Goal: Transaction & Acquisition: Purchase product/service

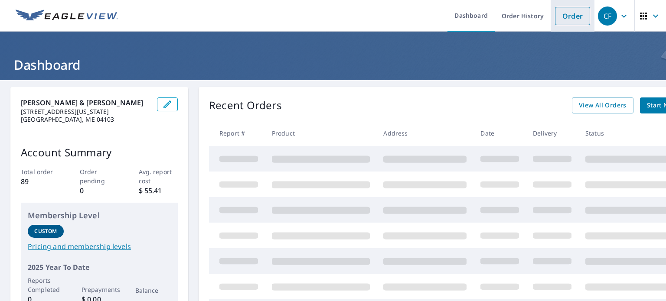
click at [563, 16] on link "Order" at bounding box center [572, 16] width 35 height 18
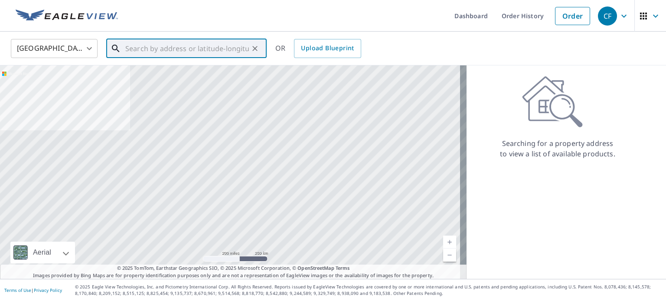
click at [217, 49] on input "text" at bounding box center [187, 48] width 124 height 24
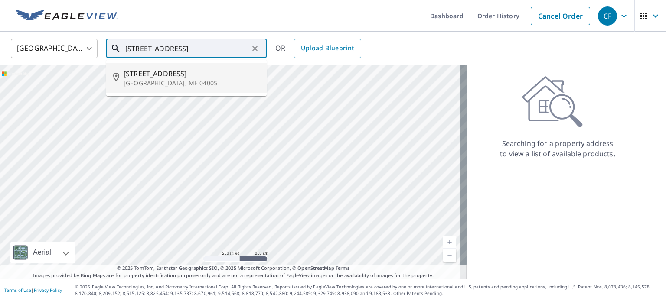
click at [191, 76] on span "[STREET_ADDRESS]" at bounding box center [192, 73] width 136 height 10
type input "[STREET_ADDRESS]"
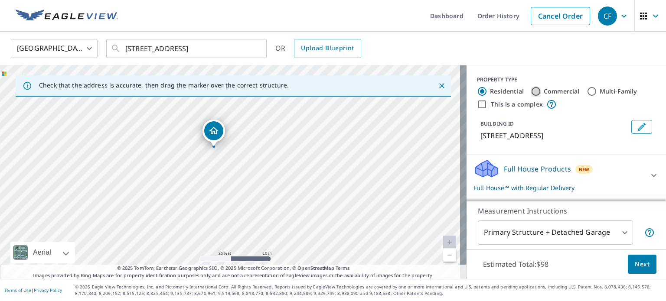
click at [531, 93] on input "Commercial" at bounding box center [536, 91] width 10 height 10
radio input "true"
type input "4"
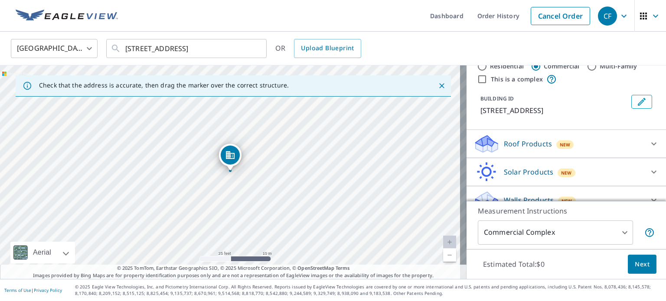
scroll to position [38, 0]
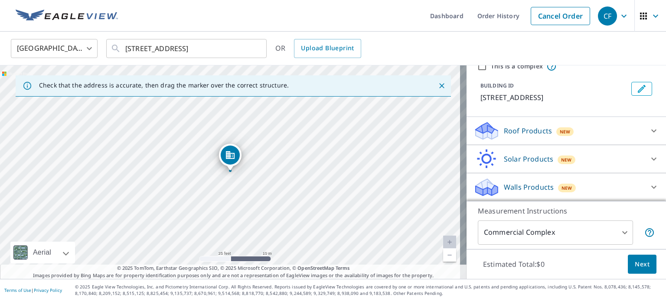
click at [621, 233] on body "CF CF Dashboard Order History Cancel Order CF [GEOGRAPHIC_DATA] [GEOGRAPHIC_DAT…" at bounding box center [333, 150] width 666 height 301
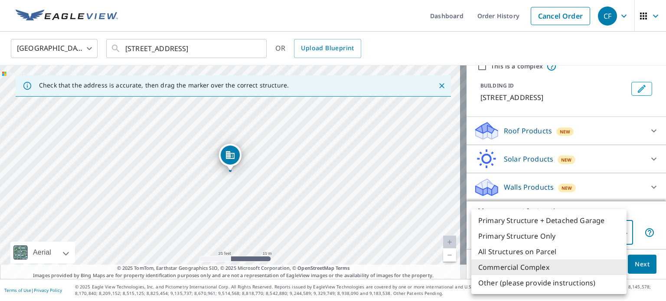
click at [546, 270] on li "Commercial Complex" at bounding box center [548, 268] width 155 height 16
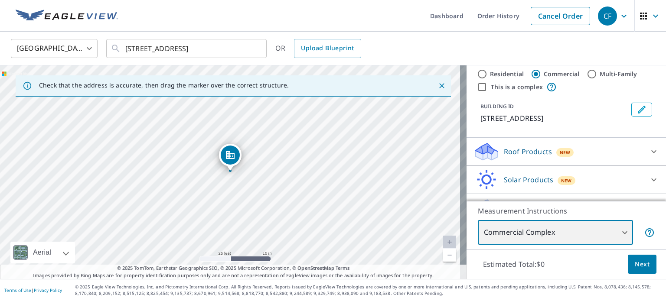
scroll to position [0, 0]
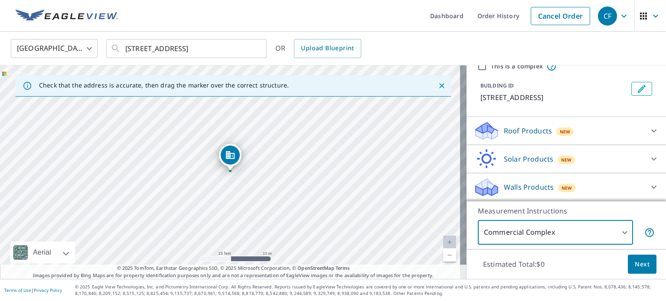
click at [643, 130] on div at bounding box center [653, 131] width 21 height 21
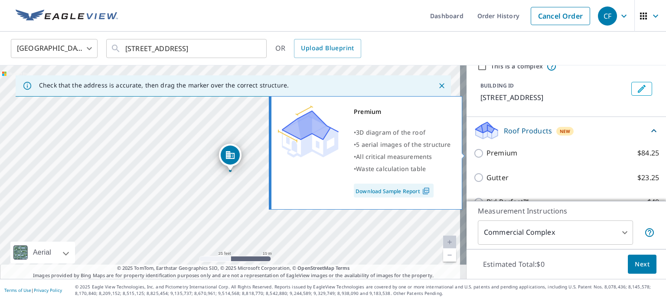
click at [473, 151] on input "Premium $84.25" at bounding box center [479, 153] width 13 height 10
checkbox input "true"
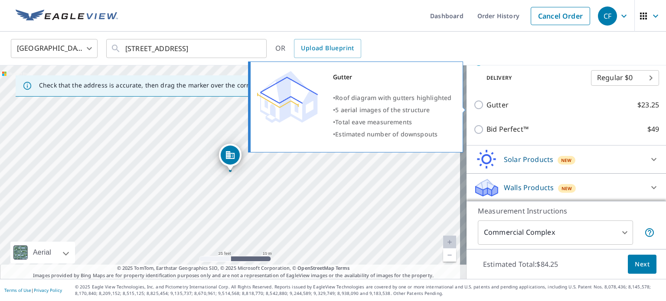
scroll to position [100, 0]
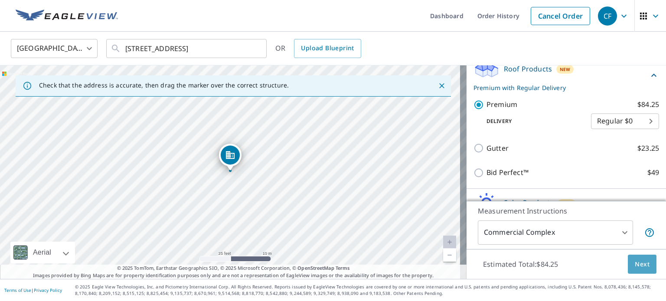
click at [640, 262] on span "Next" at bounding box center [642, 264] width 15 height 11
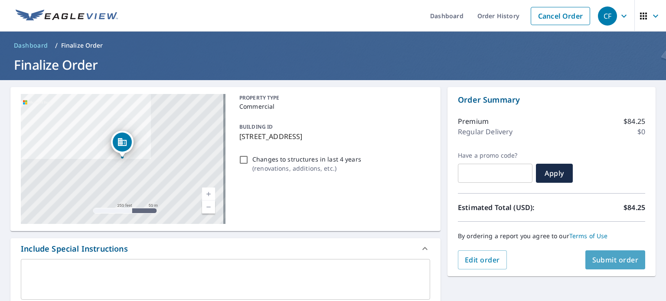
click at [610, 258] on span "Submit order" at bounding box center [615, 260] width 46 height 10
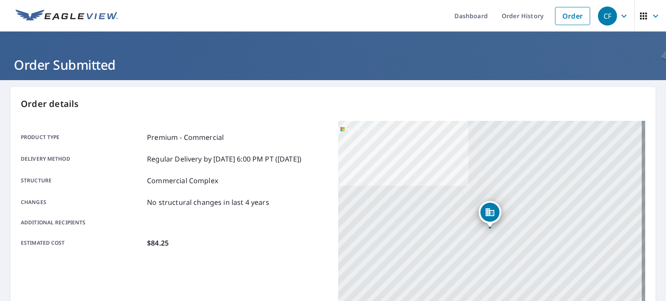
click at [43, 16] on img at bounding box center [67, 16] width 102 height 13
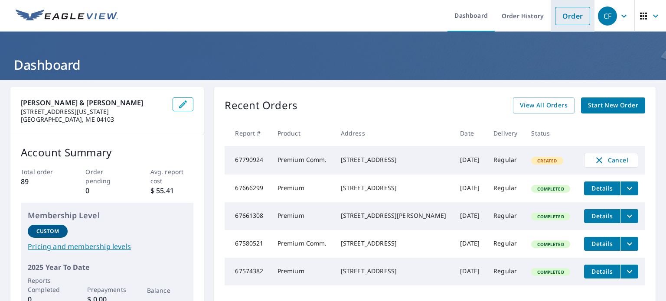
click at [567, 20] on link "Order" at bounding box center [572, 16] width 35 height 18
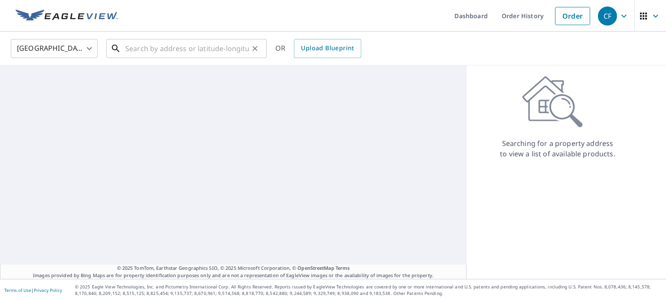
click at [199, 44] on input "text" at bounding box center [187, 48] width 124 height 24
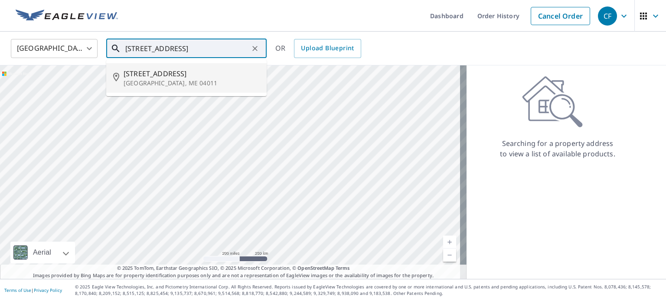
click at [158, 84] on p "[GEOGRAPHIC_DATA], ME 04011" at bounding box center [192, 83] width 136 height 9
type input "[STREET_ADDRESS]"
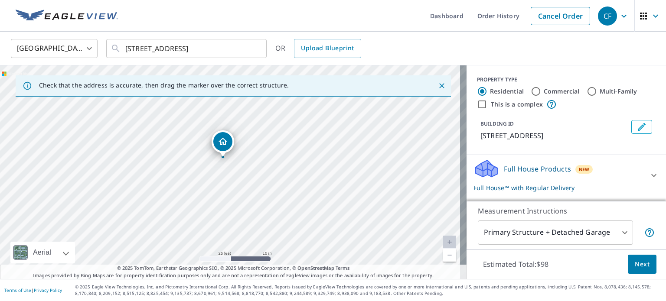
drag, startPoint x: 229, startPoint y: 151, endPoint x: 222, endPoint y: 142, distance: 12.1
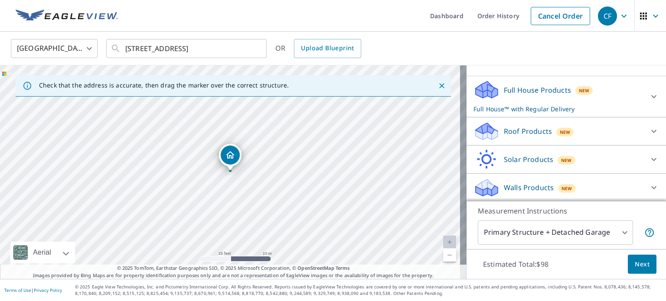
click at [579, 130] on div "Roof Products New" at bounding box center [558, 131] width 170 height 20
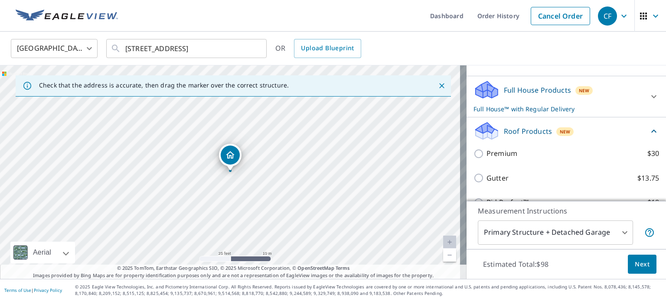
scroll to position [79, 0]
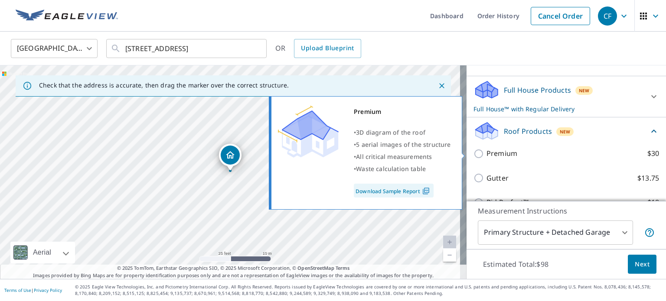
click at [474, 153] on input "Premium $30" at bounding box center [479, 154] width 13 height 10
checkbox input "true"
checkbox input "false"
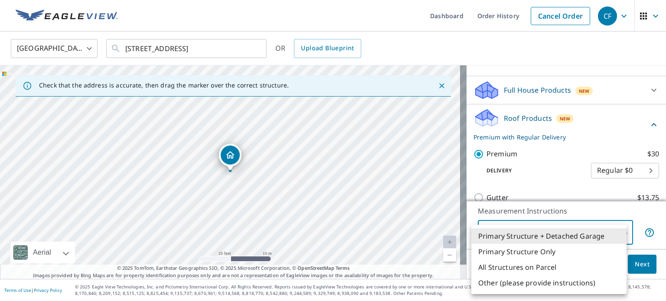
click at [551, 233] on body "CF CF Dashboard Order History Cancel Order CF [GEOGRAPHIC_DATA] [GEOGRAPHIC_DAT…" at bounding box center [333, 150] width 666 height 301
click at [529, 251] on li "Primary Structure Only" at bounding box center [548, 252] width 155 height 16
type input "2"
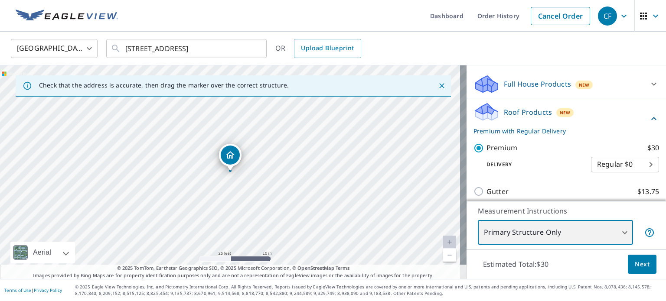
scroll to position [0, 0]
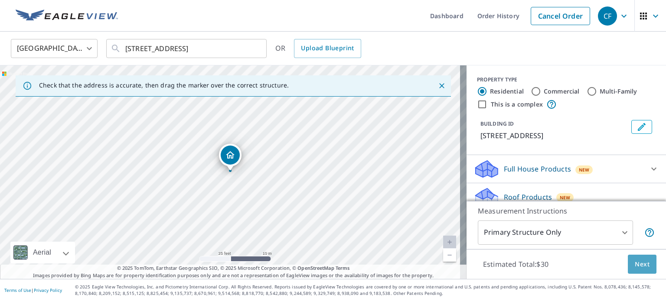
click at [636, 264] on span "Next" at bounding box center [642, 264] width 15 height 11
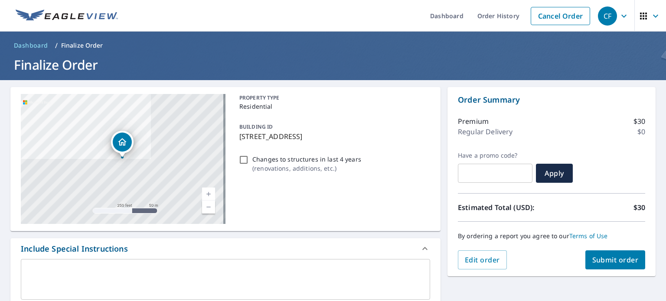
click at [606, 261] on span "Submit order" at bounding box center [615, 260] width 46 height 10
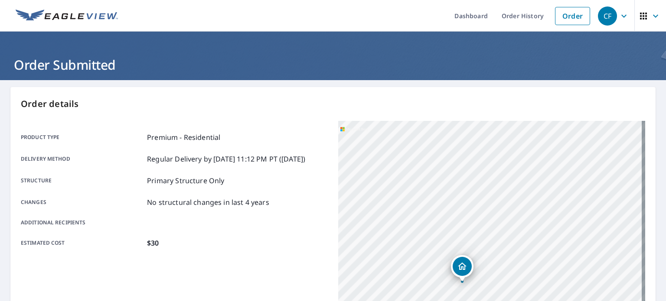
drag, startPoint x: 510, startPoint y: 234, endPoint x: 432, endPoint y: 112, distance: 144.1
click at [432, 112] on div "Order details Product type Premium - Residential Delivery method Regular Delive…" at bounding box center [332, 284] width 645 height 394
drag, startPoint x: 448, startPoint y: 186, endPoint x: 447, endPoint y: 120, distance: 66.3
click at [447, 120] on div "Order details Product type Premium - Residential Delivery method Regular Delive…" at bounding box center [332, 284] width 645 height 394
click at [437, 155] on div "[STREET_ADDRESS]" at bounding box center [491, 229] width 307 height 217
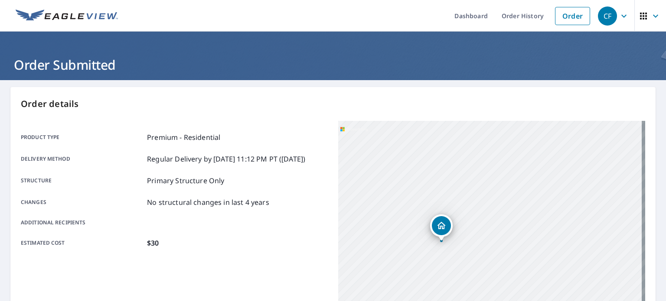
click at [451, 166] on div "[STREET_ADDRESS]" at bounding box center [491, 229] width 307 height 217
